Goal: Information Seeking & Learning: Learn about a topic

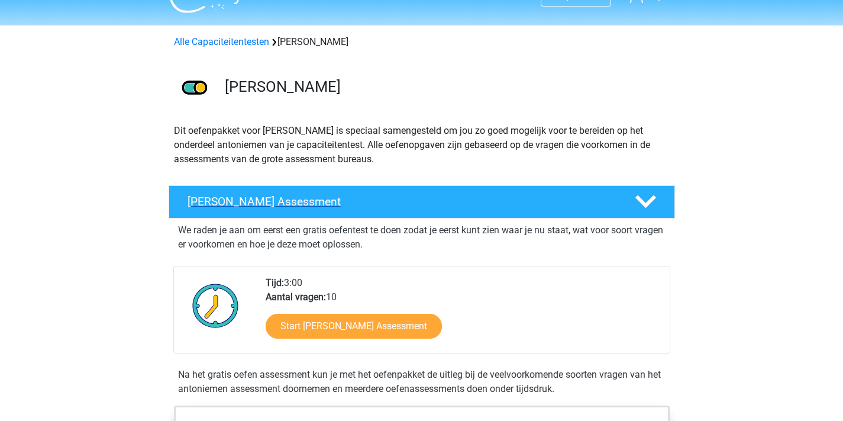
scroll to position [101, 0]
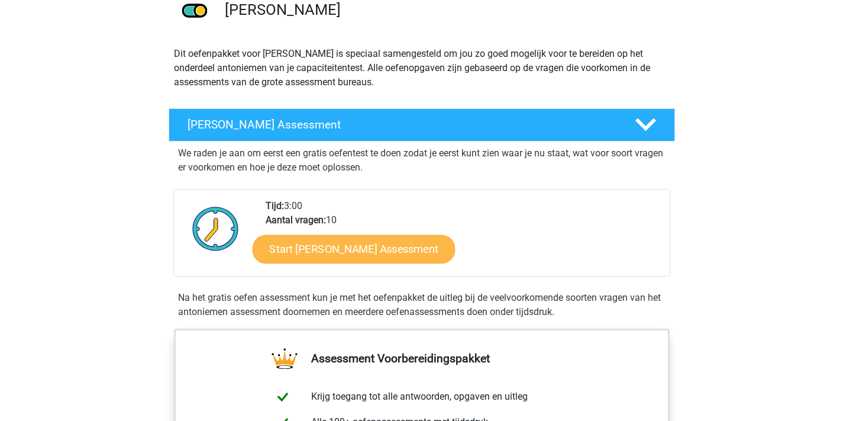
click at [418, 242] on link "Start Antoniemen Gratis Oefen Assessment" at bounding box center [353, 248] width 203 height 28
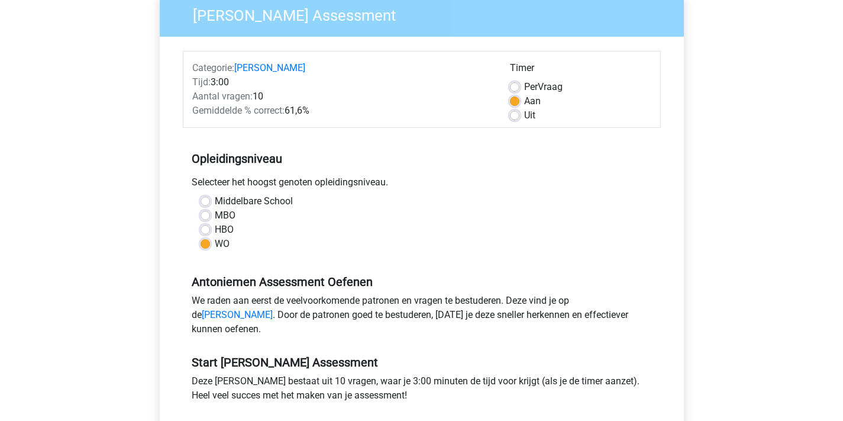
scroll to position [105, 0]
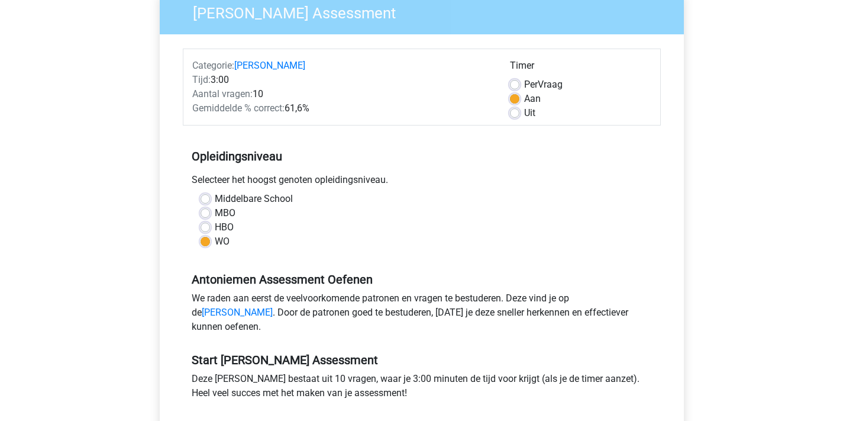
click at [215, 231] on label "HBO" at bounding box center [224, 227] width 19 height 14
click at [205, 231] on input "HBO" at bounding box center [205, 226] width 9 height 12
radio input "true"
click at [215, 239] on label "WO" at bounding box center [222, 241] width 15 height 14
click at [207, 239] on input "WO" at bounding box center [205, 240] width 9 height 12
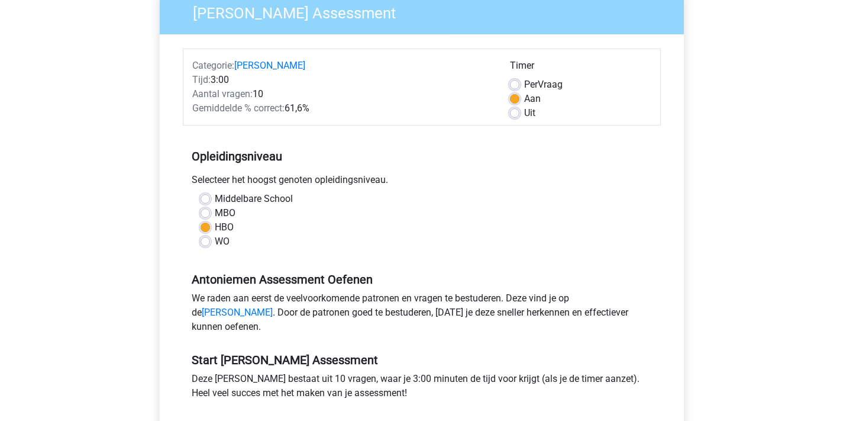
radio input "true"
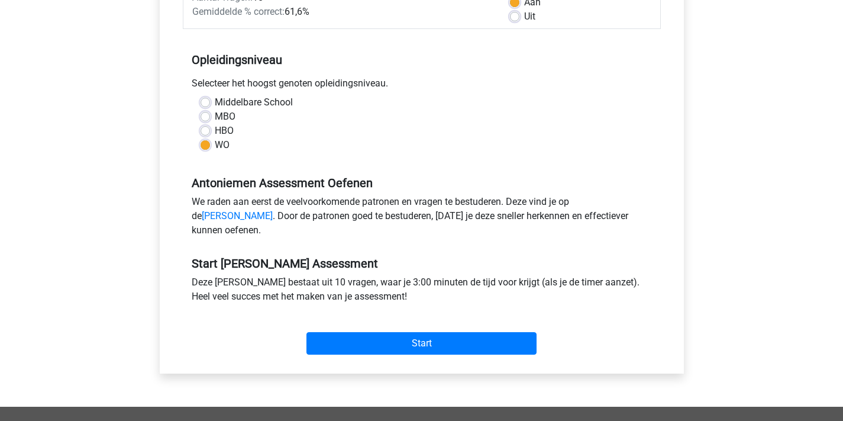
scroll to position [283, 0]
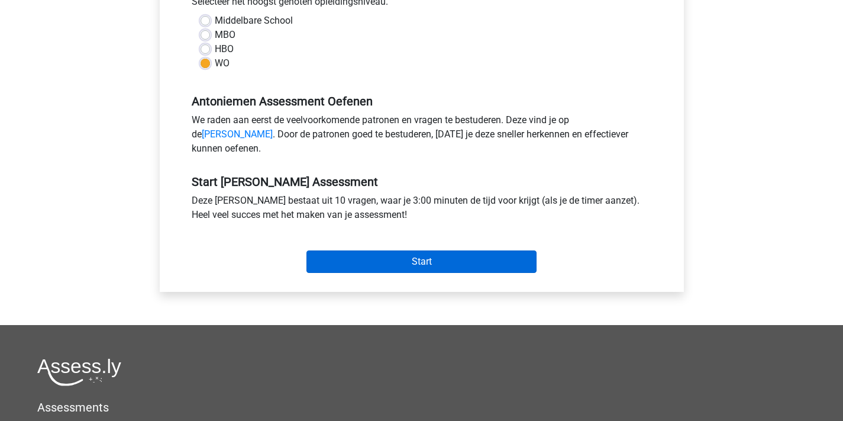
click at [399, 273] on input "Start" at bounding box center [422, 261] width 230 height 22
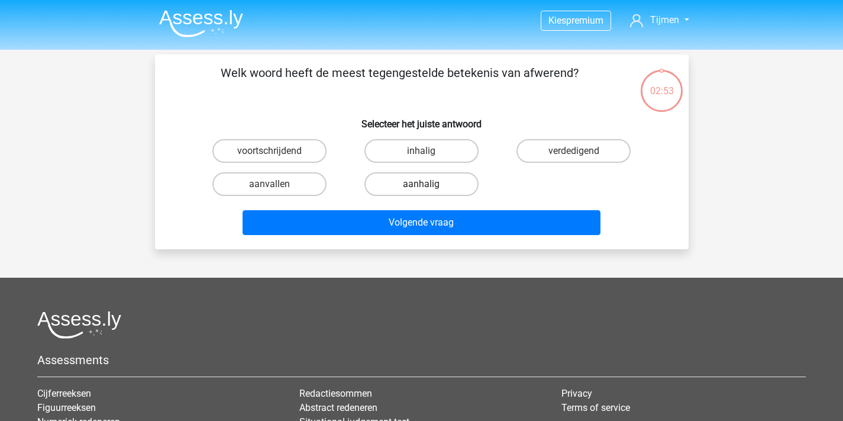
click at [387, 185] on label "aanhalig" at bounding box center [422, 184] width 114 height 24
click at [421, 185] on input "aanhalig" at bounding box center [425, 188] width 8 height 8
radio input "true"
click at [378, 209] on div "Volgende vraag" at bounding box center [422, 220] width 496 height 39
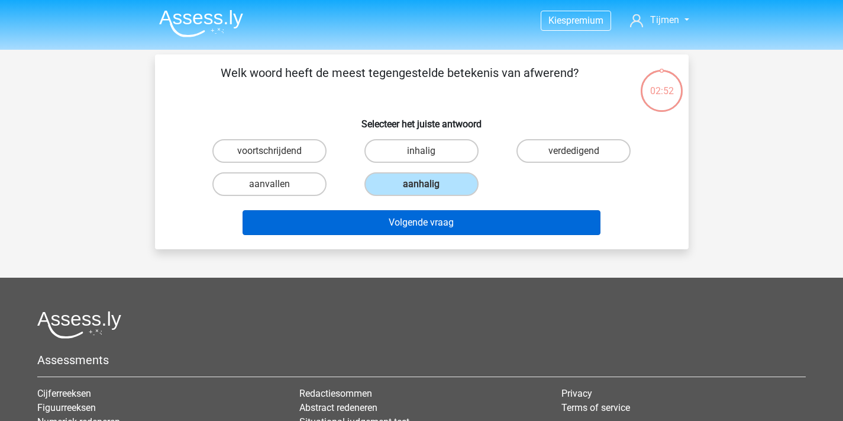
click at [376, 221] on button "Volgende vraag" at bounding box center [422, 222] width 358 height 25
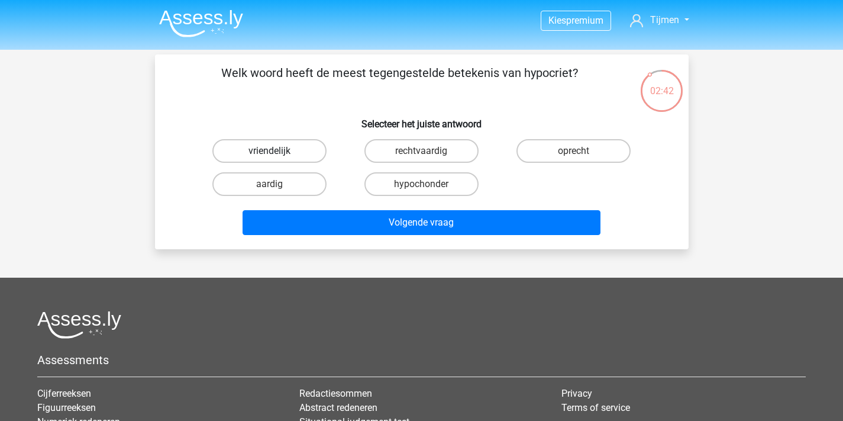
click at [306, 147] on label "vriendelijk" at bounding box center [269, 151] width 114 height 24
click at [277, 151] on input "vriendelijk" at bounding box center [273, 155] width 8 height 8
radio input "true"
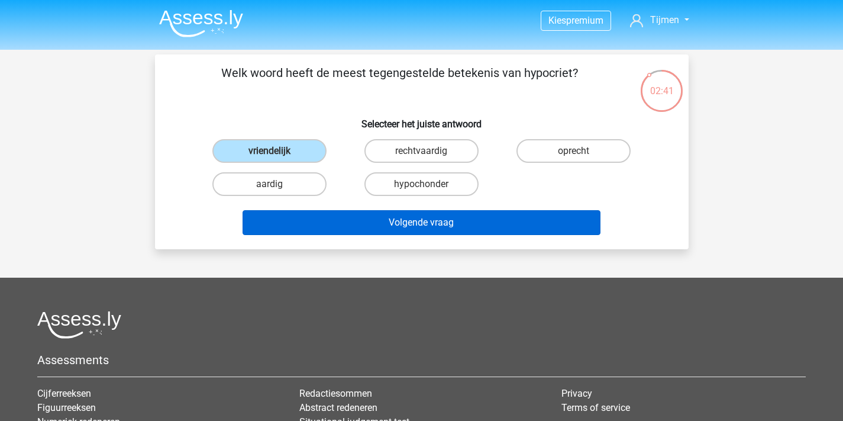
click at [354, 221] on button "Volgende vraag" at bounding box center [422, 222] width 358 height 25
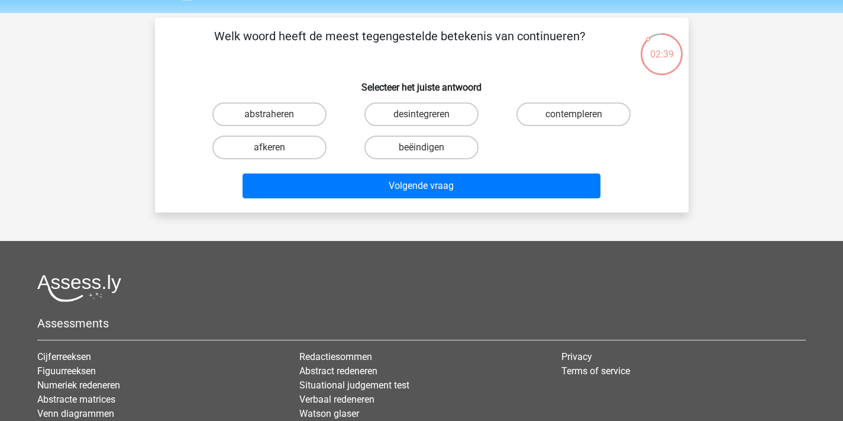
scroll to position [20, 0]
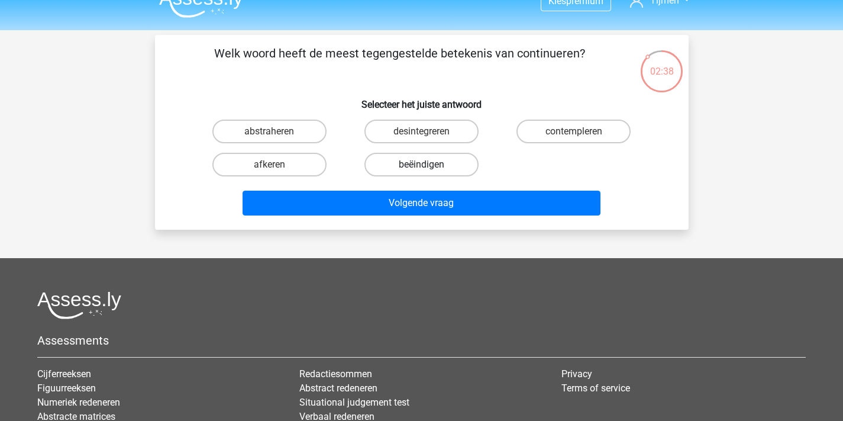
click at [397, 164] on label "beëindigen" at bounding box center [422, 165] width 114 height 24
click at [421, 165] on input "beëindigen" at bounding box center [425, 169] width 8 height 8
radio input "true"
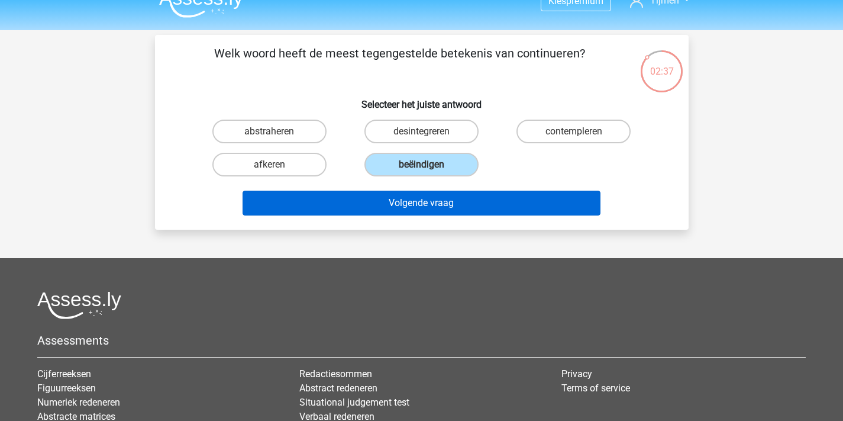
click at [396, 198] on button "Volgende vraag" at bounding box center [422, 203] width 358 height 25
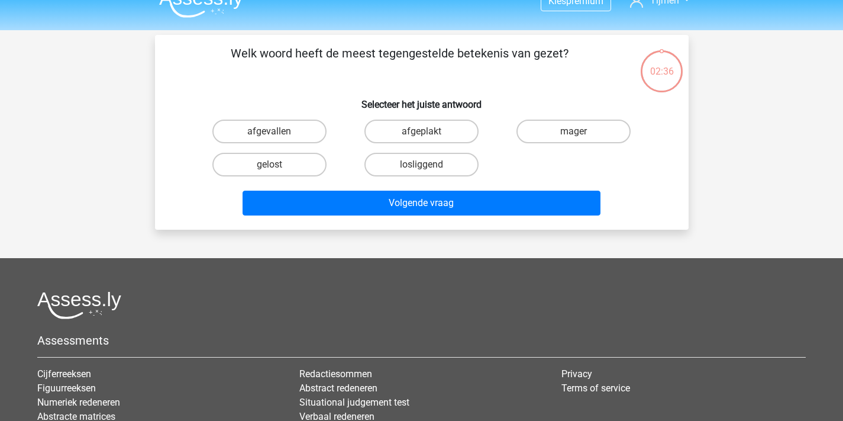
scroll to position [54, 0]
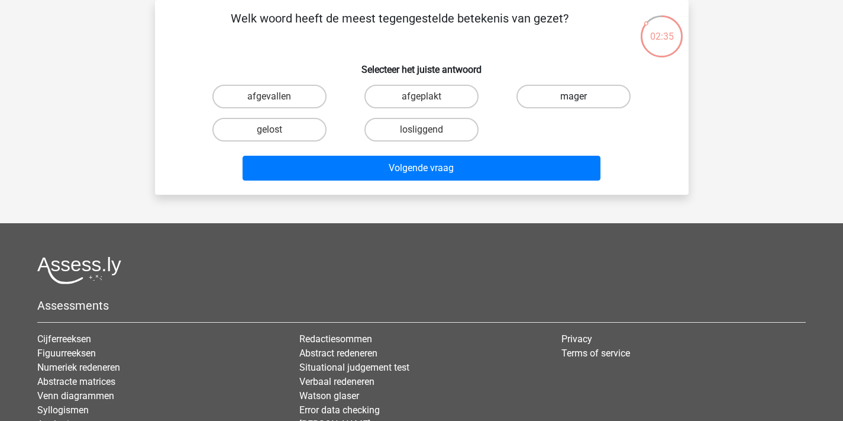
click at [549, 102] on label "mager" at bounding box center [574, 97] width 114 height 24
click at [574, 102] on input "mager" at bounding box center [578, 100] width 8 height 8
radio input "true"
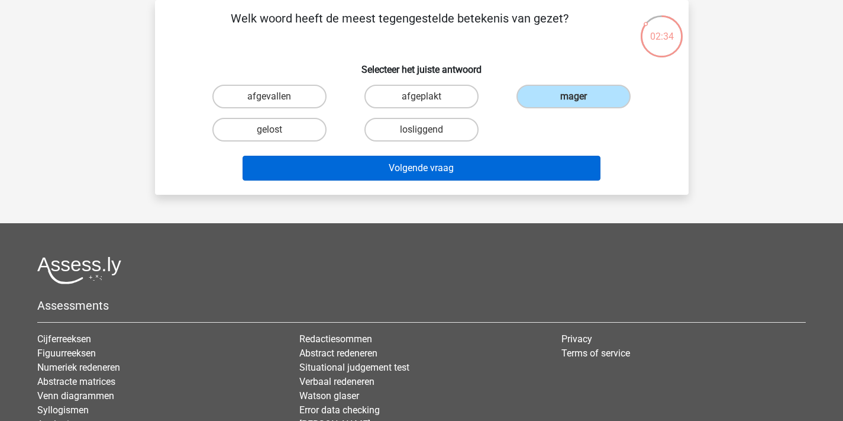
click at [502, 166] on button "Volgende vraag" at bounding box center [422, 168] width 358 height 25
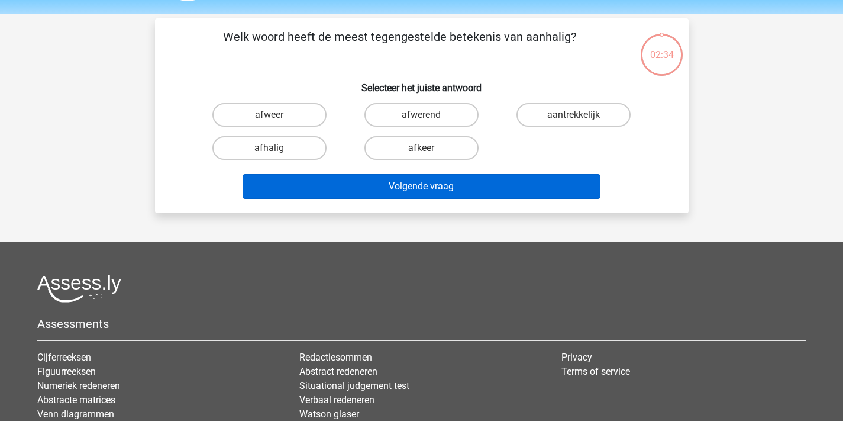
scroll to position [15, 0]
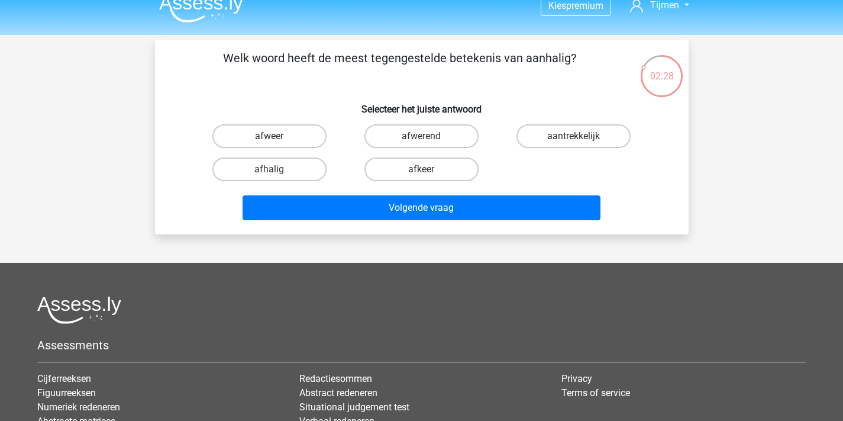
click at [424, 137] on input "afwerend" at bounding box center [425, 140] width 8 height 8
radio input "true"
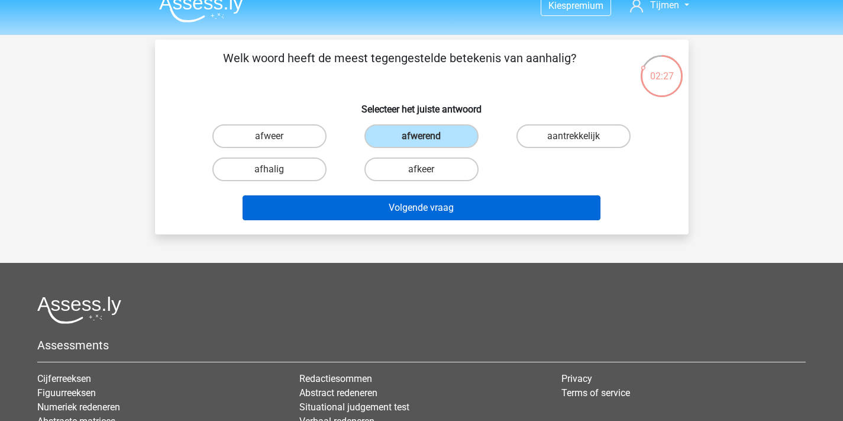
click at [446, 201] on button "Volgende vraag" at bounding box center [422, 207] width 358 height 25
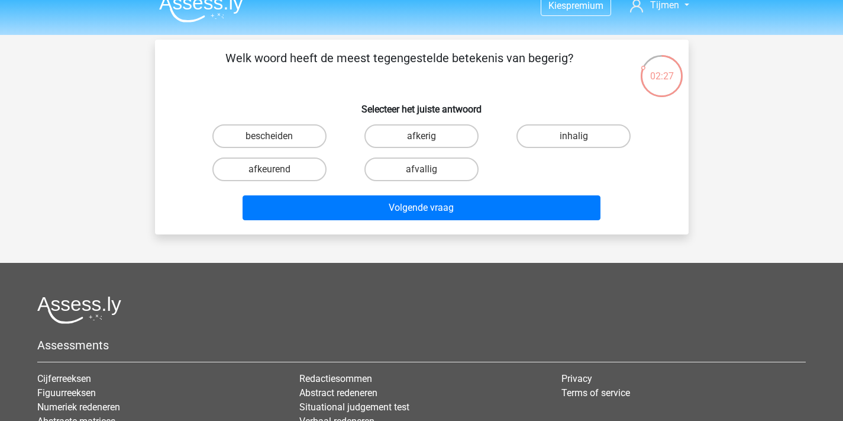
scroll to position [54, 0]
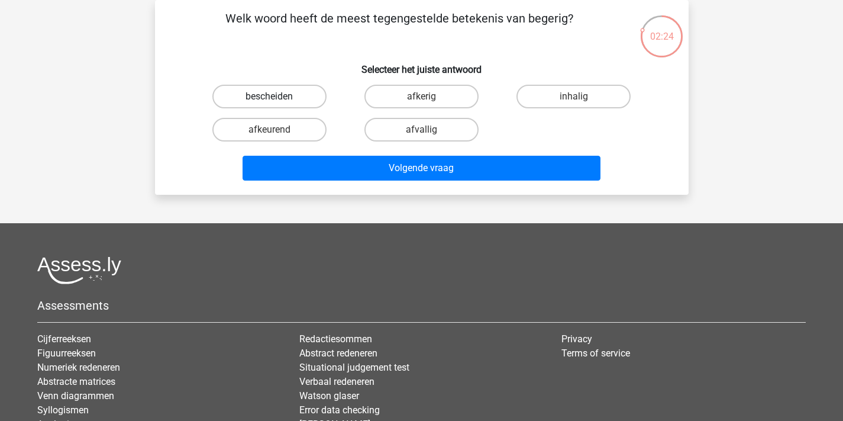
click at [310, 99] on label "bescheiden" at bounding box center [269, 97] width 114 height 24
click at [277, 99] on input "bescheiden" at bounding box center [273, 100] width 8 height 8
radio input "true"
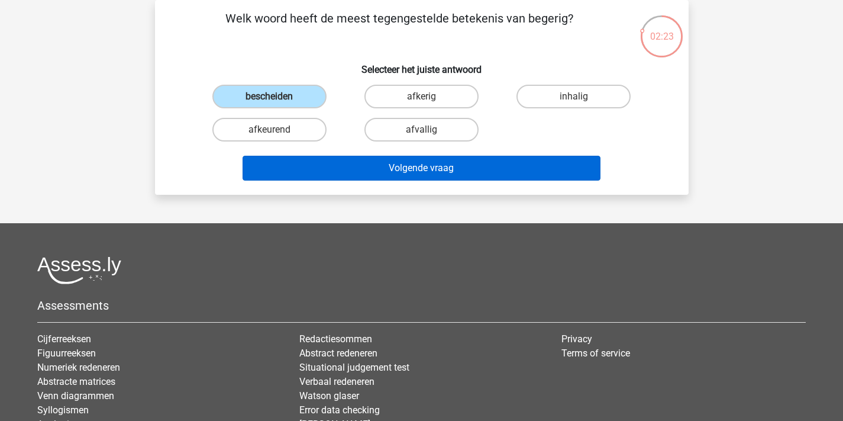
click at [372, 173] on button "Volgende vraag" at bounding box center [422, 168] width 358 height 25
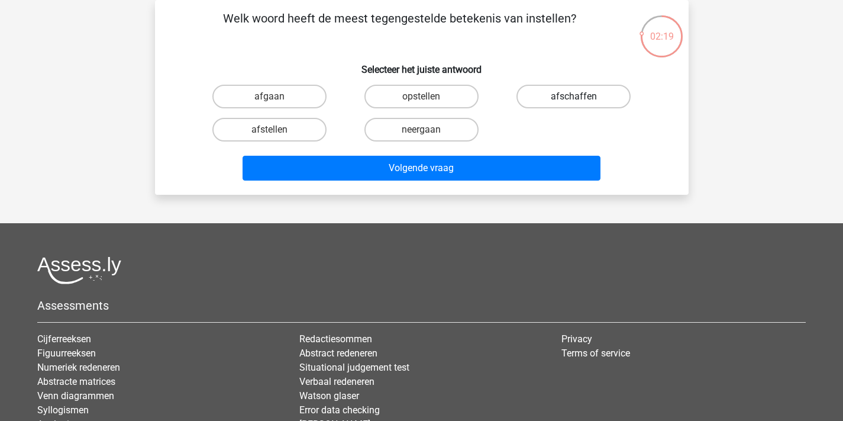
click at [564, 101] on label "afschaffen" at bounding box center [574, 97] width 114 height 24
click at [574, 101] on input "afschaffen" at bounding box center [578, 100] width 8 height 8
radio input "true"
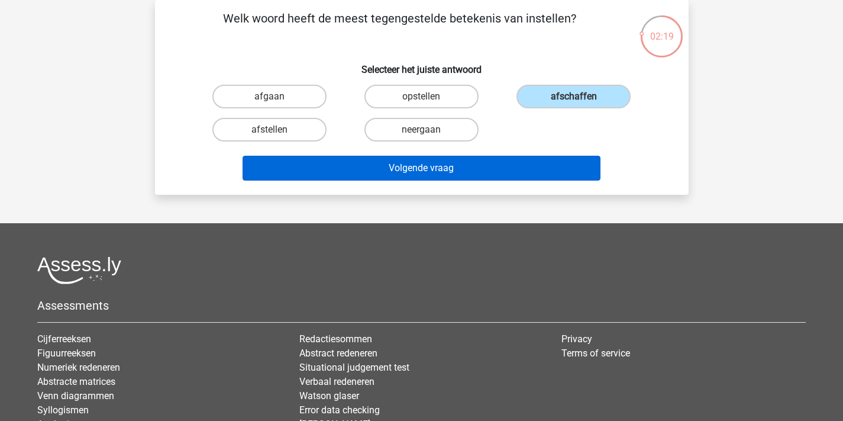
click at [515, 173] on button "Volgende vraag" at bounding box center [422, 168] width 358 height 25
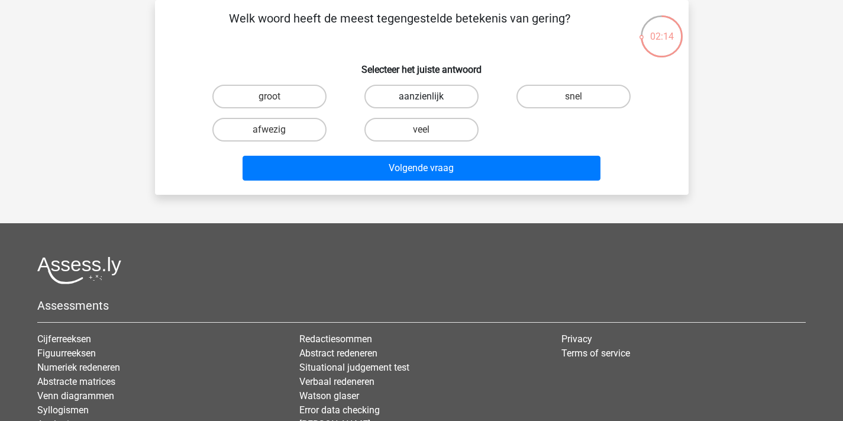
click at [427, 93] on label "aanzienlijk" at bounding box center [422, 97] width 114 height 24
click at [427, 96] on input "aanzienlijk" at bounding box center [425, 100] width 8 height 8
radio input "true"
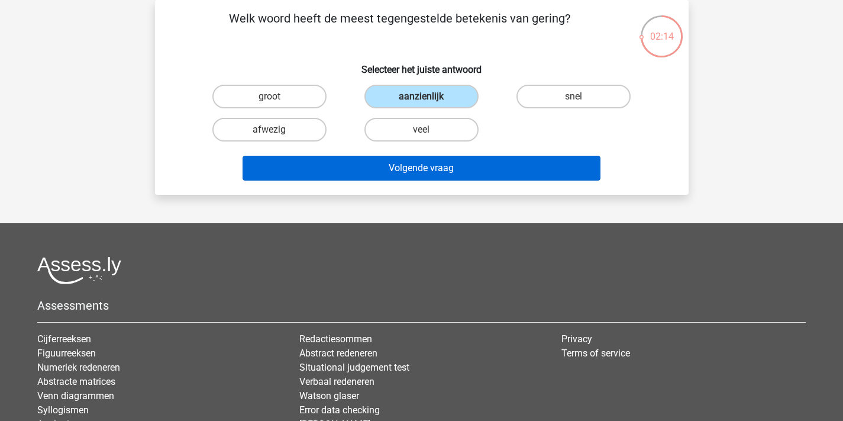
click at [418, 172] on button "Volgende vraag" at bounding box center [422, 168] width 358 height 25
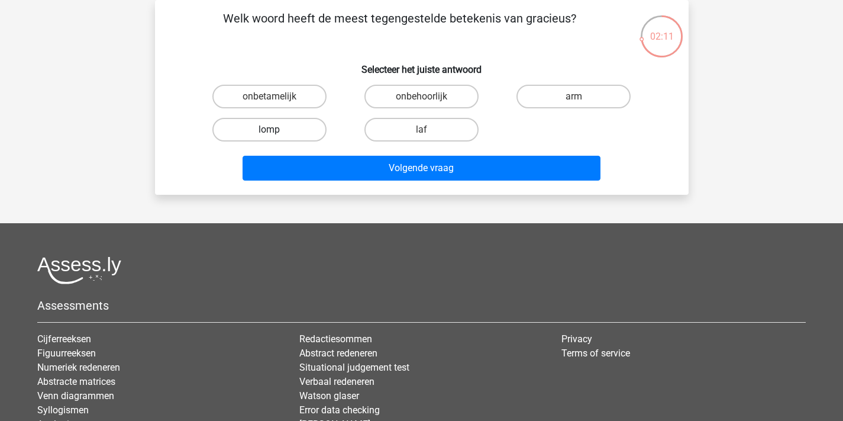
click at [302, 130] on label "lomp" at bounding box center [269, 130] width 114 height 24
click at [277, 130] on input "lomp" at bounding box center [273, 134] width 8 height 8
radio input "true"
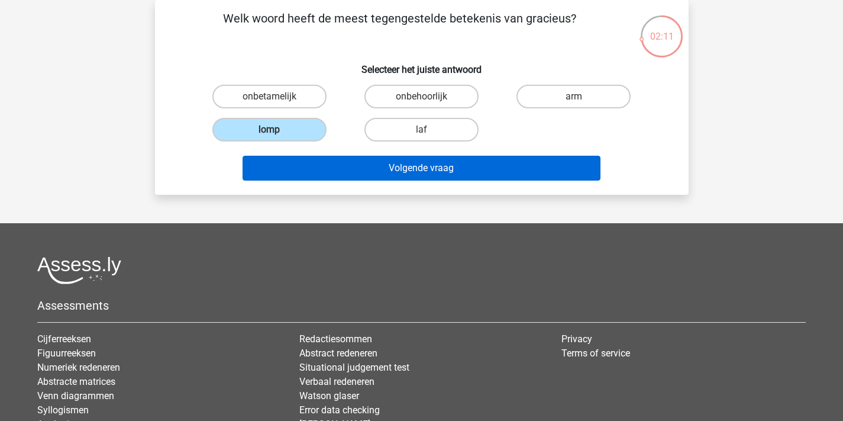
click at [340, 166] on button "Volgende vraag" at bounding box center [422, 168] width 358 height 25
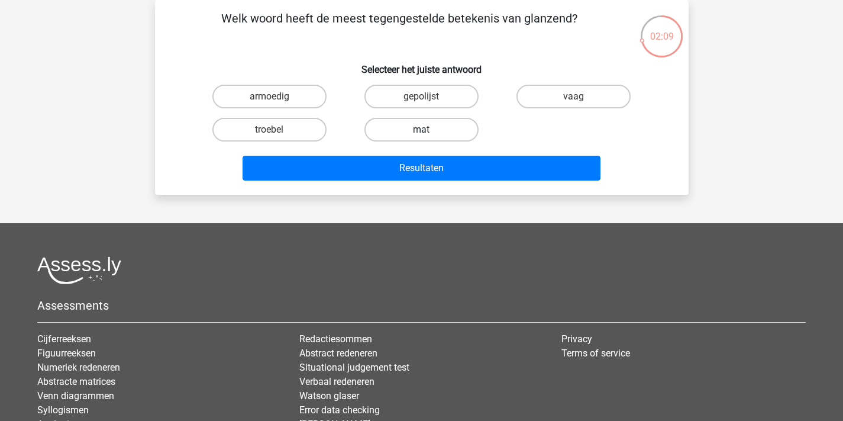
click at [433, 132] on label "mat" at bounding box center [422, 130] width 114 height 24
click at [429, 132] on input "mat" at bounding box center [425, 134] width 8 height 8
radio input "true"
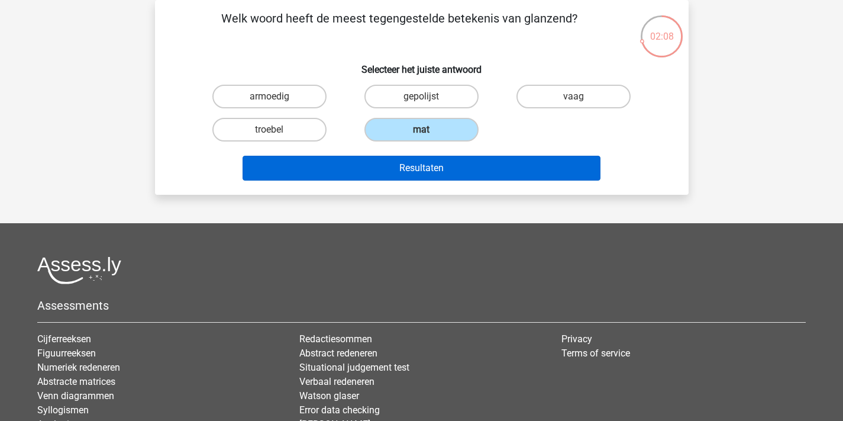
click at [430, 170] on button "Resultaten" at bounding box center [422, 168] width 358 height 25
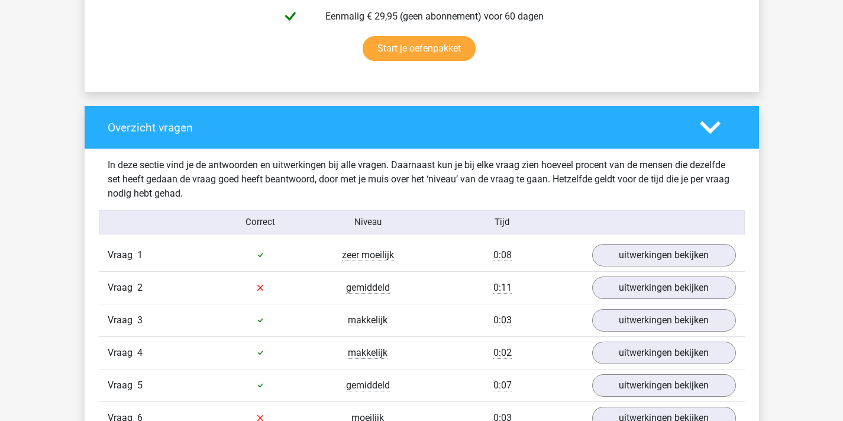
scroll to position [866, 0]
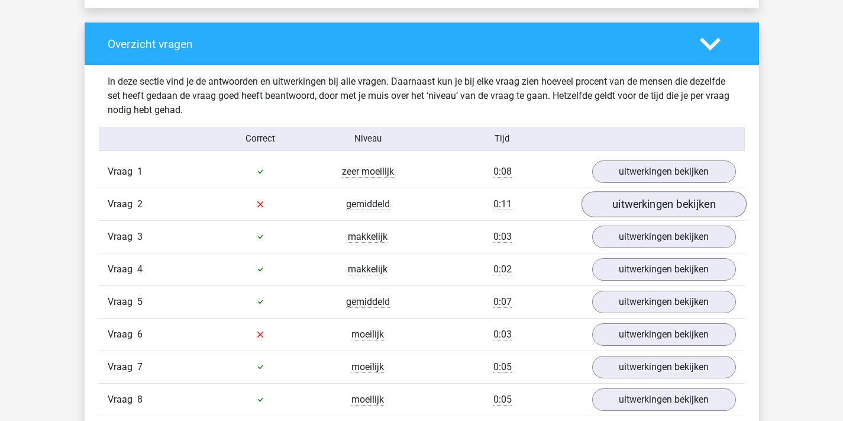
click at [597, 201] on link "uitwerkingen bekijken" at bounding box center [663, 204] width 165 height 26
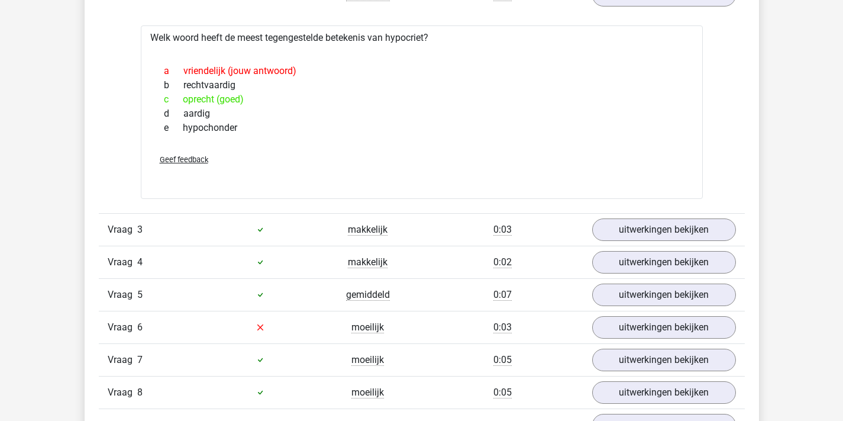
scroll to position [1107, 0]
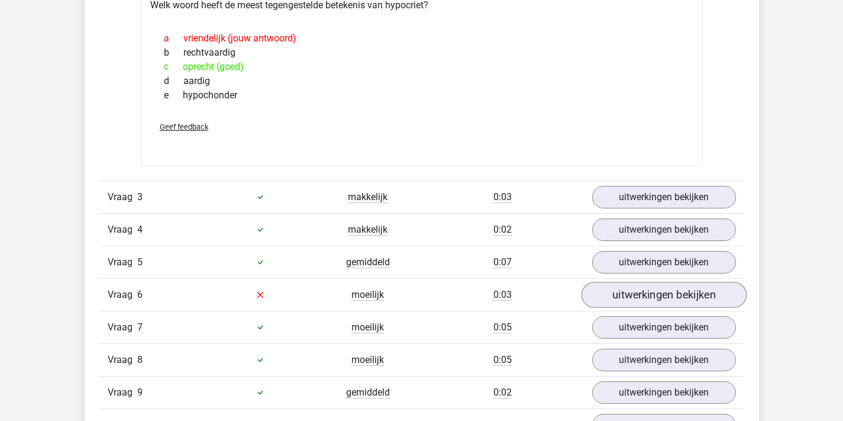
click at [630, 300] on link "uitwerkingen bekijken" at bounding box center [663, 295] width 165 height 26
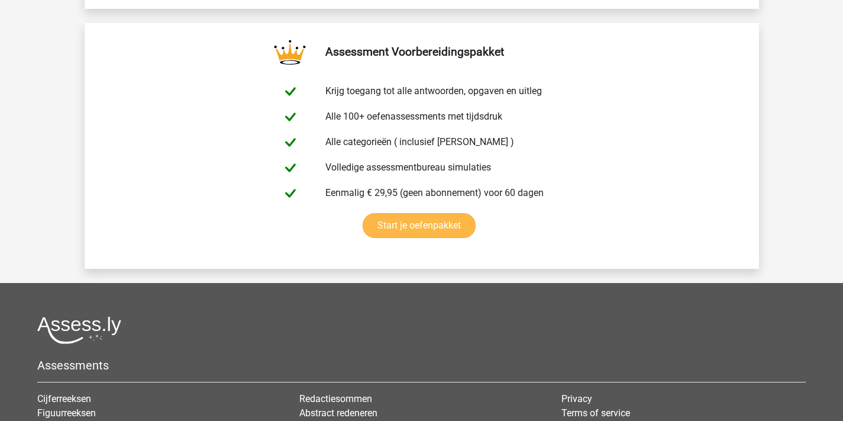
scroll to position [469, 0]
